Goal: Information Seeking & Learning: Understand process/instructions

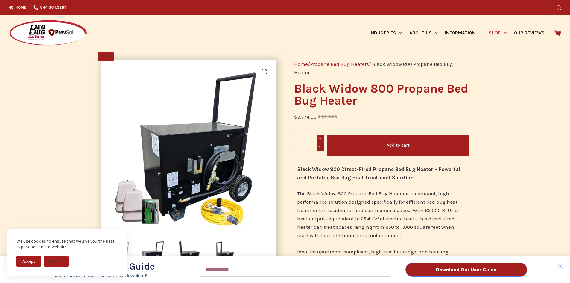
click at [34, 262] on button "Accept" at bounding box center [28, 261] width 25 height 10
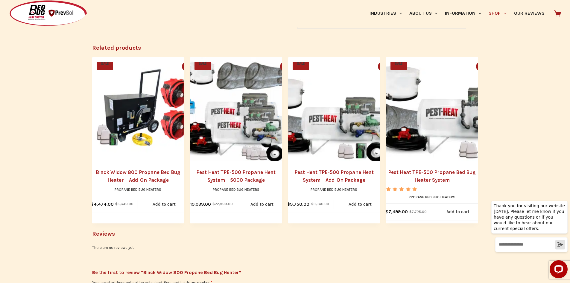
scroll to position [569, 0]
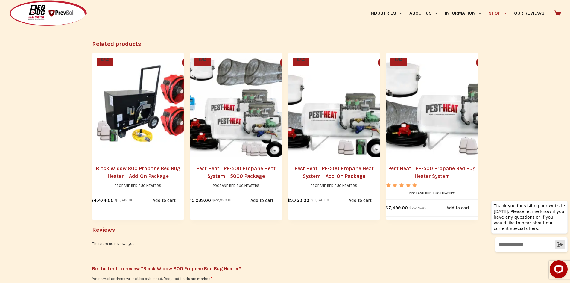
click at [137, 176] on link "Black Widow 800 Propane Bed Bug Heater – Add-On Package" at bounding box center [138, 172] width 92 height 15
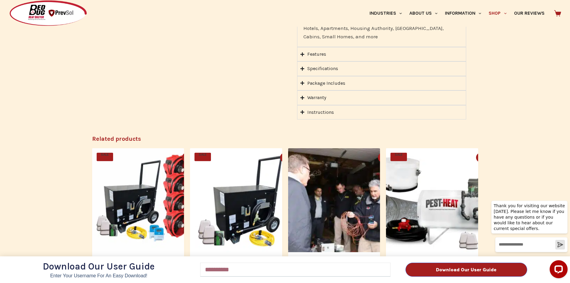
scroll to position [629, 0]
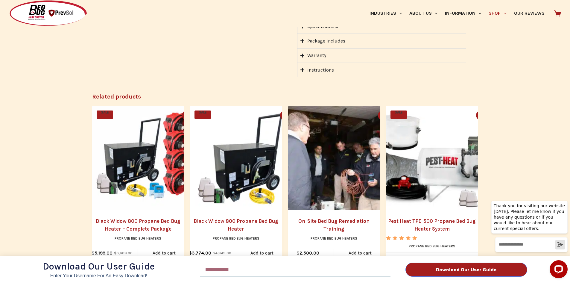
click at [118, 219] on div "Download Our User Guide Enter Your Username for an Easy Download! Email Downloa…" at bounding box center [285, 141] width 570 height 283
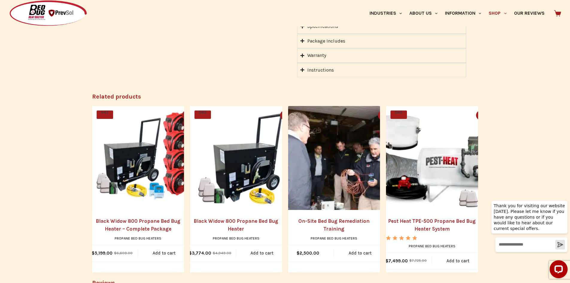
click at [125, 217] on link "Black Widow 800 Propane Bed Bug Heater – Complete Package" at bounding box center [138, 224] width 92 height 15
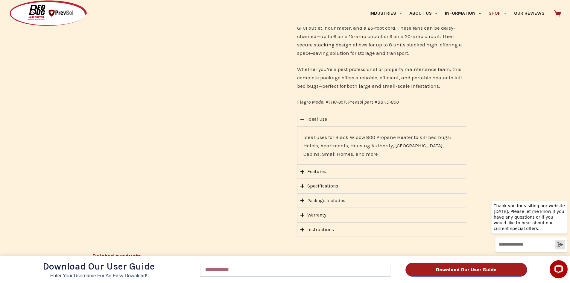
scroll to position [479, 0]
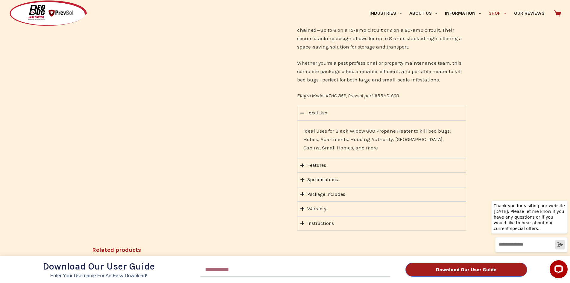
click at [302, 184] on div "Download Our User Guide Enter Your Username for an Easy Download! Email Downloa…" at bounding box center [285, 141] width 570 height 283
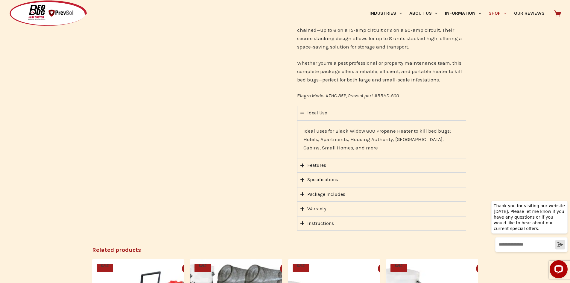
click at [302, 192] on icon "Accordion. Open links with Enter or Space, close with Escape, and navigate with…" at bounding box center [303, 194] width 4 height 4
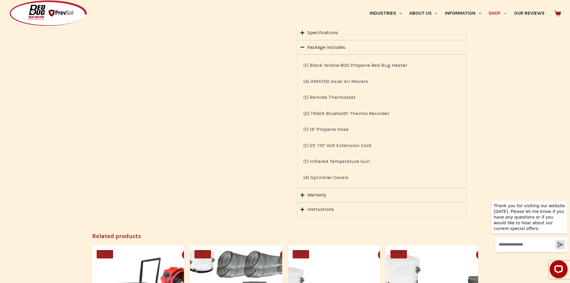
scroll to position [599, 0]
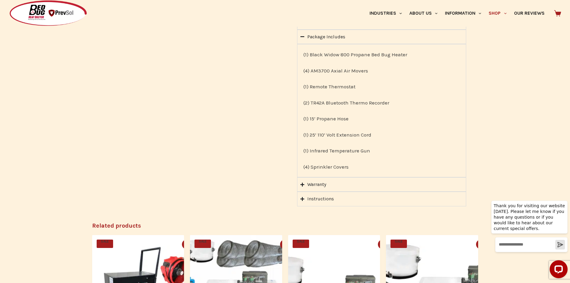
click at [301, 197] on icon "Accordion. Open links with Enter or Space, close with Escape, and navigate with…" at bounding box center [303, 199] width 4 height 4
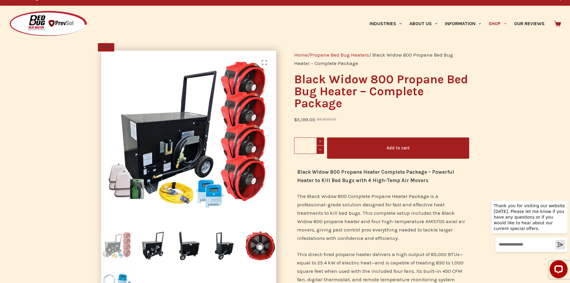
scroll to position [0, 0]
